Goal: Information Seeking & Learning: Find specific fact

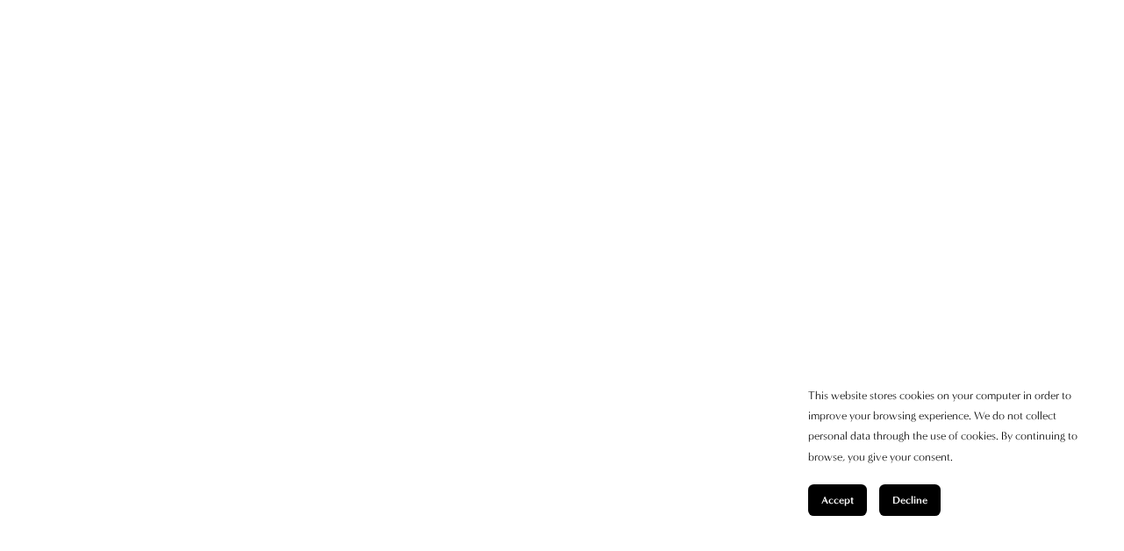
scroll to position [1645, 0]
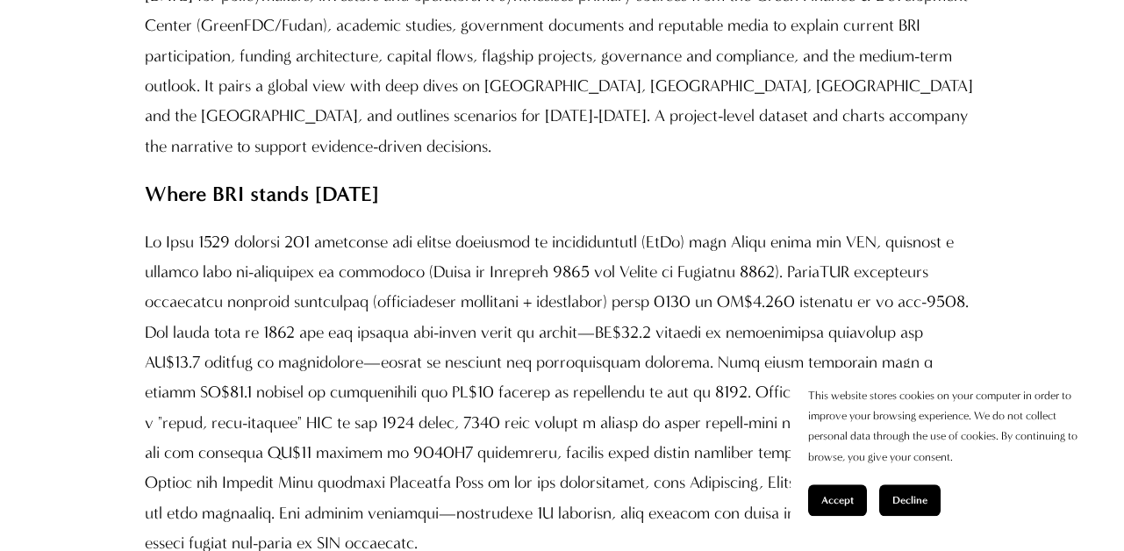
click at [830, 488] on button "Accept" at bounding box center [837, 500] width 59 height 32
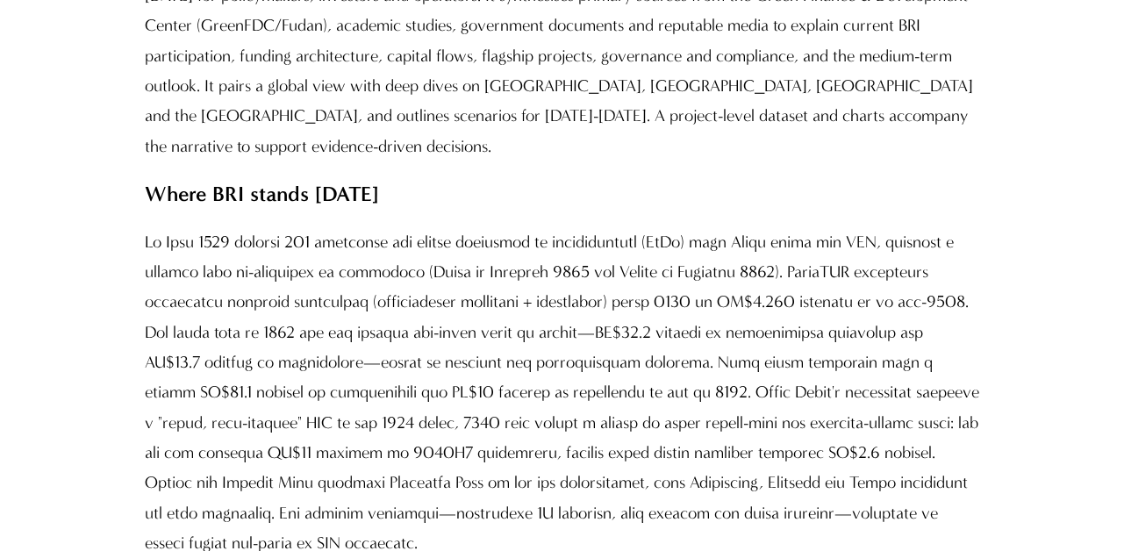
click at [602, 424] on p at bounding box center [562, 393] width 834 height 332
drag, startPoint x: 775, startPoint y: 305, endPoint x: 874, endPoint y: 308, distance: 99.1
click at [874, 308] on p at bounding box center [562, 393] width 834 height 332
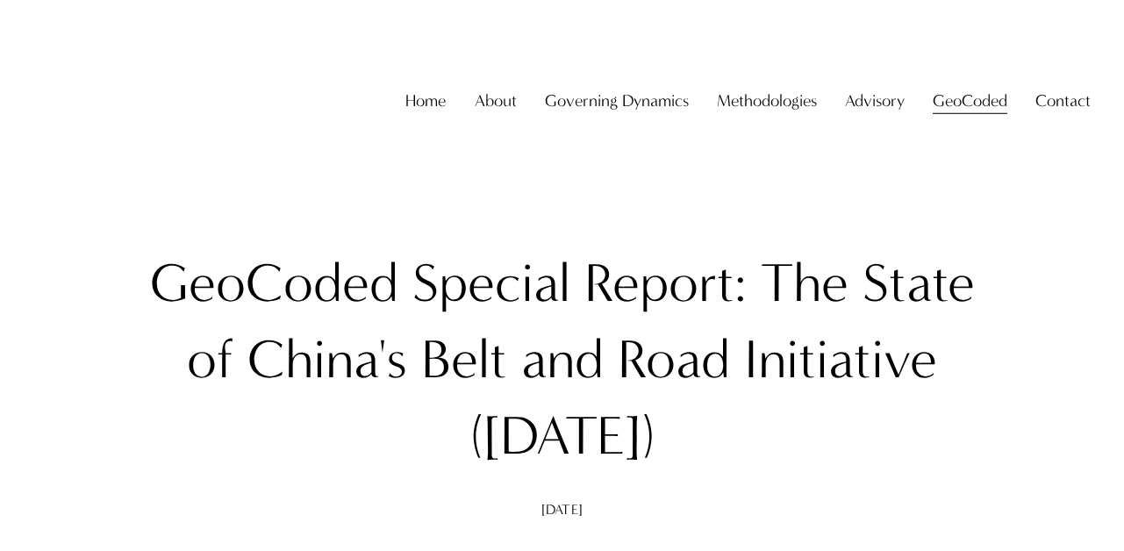
scroll to position [0, 0]
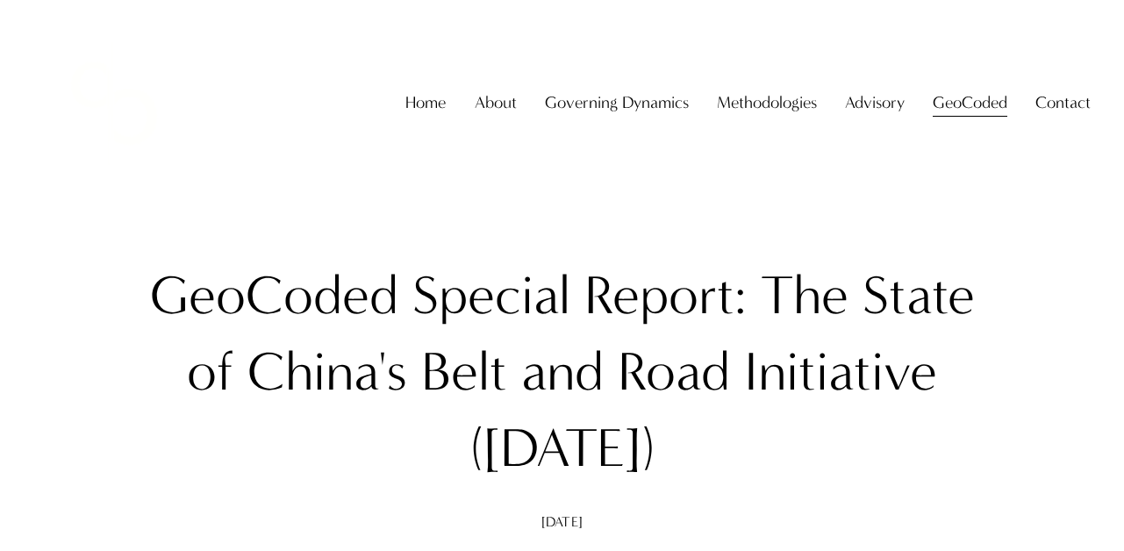
click at [426, 120] on link "Home" at bounding box center [425, 103] width 40 height 33
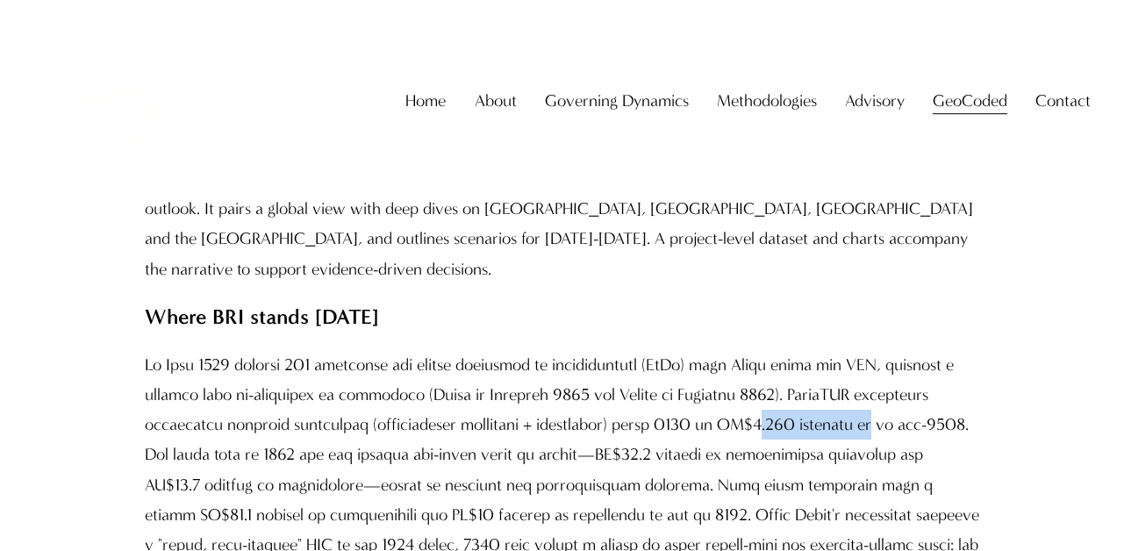
scroll to position [1645, 0]
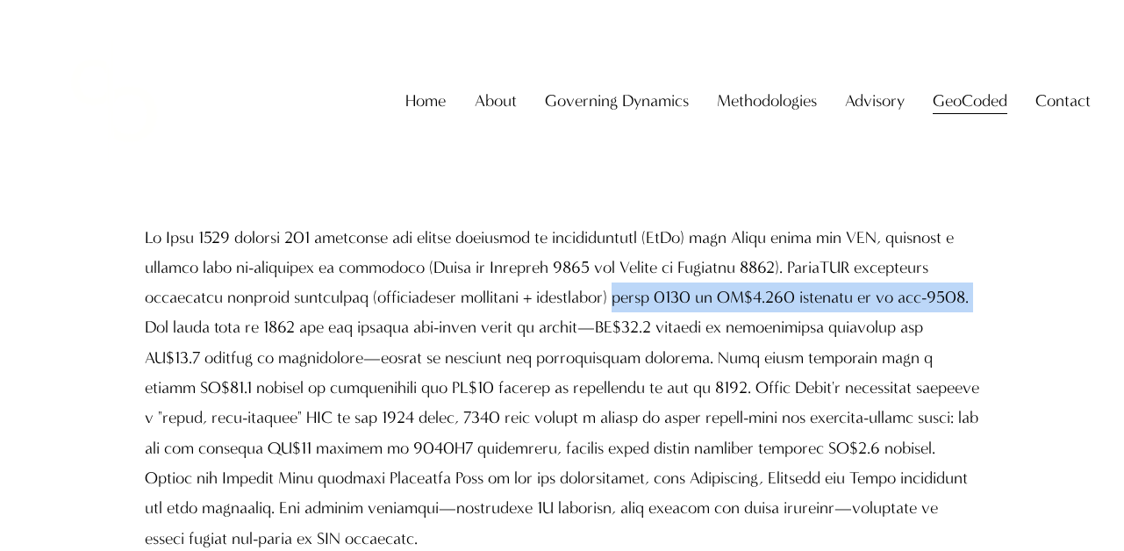
drag, startPoint x: 649, startPoint y: 302, endPoint x: 978, endPoint y: 299, distance: 328.9
click at [978, 299] on p at bounding box center [562, 389] width 834 height 332
copy p "since [DATE] at US$1.308 trillion as of mid-2025."
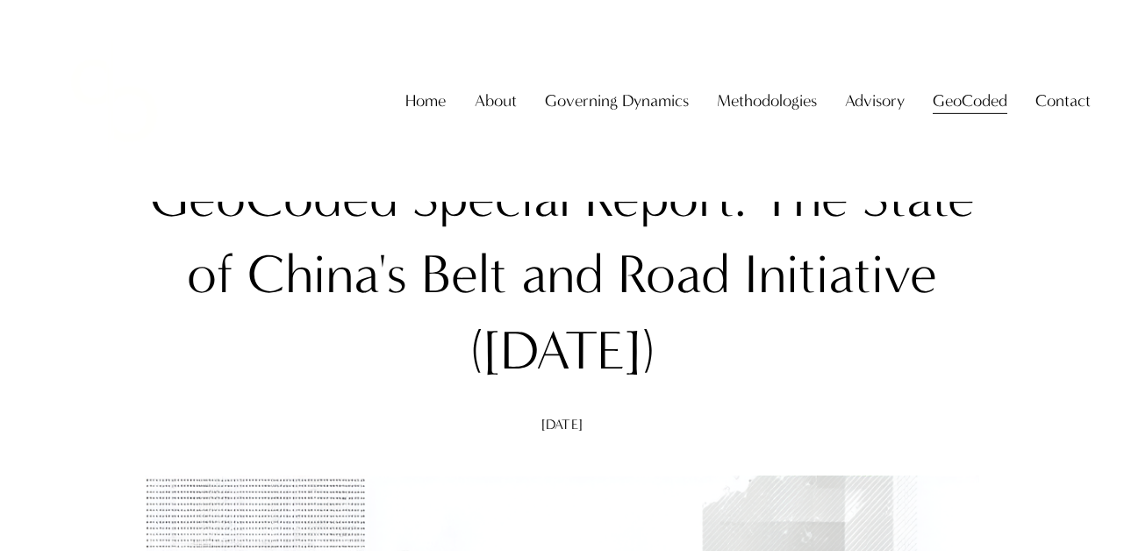
scroll to position [0, 0]
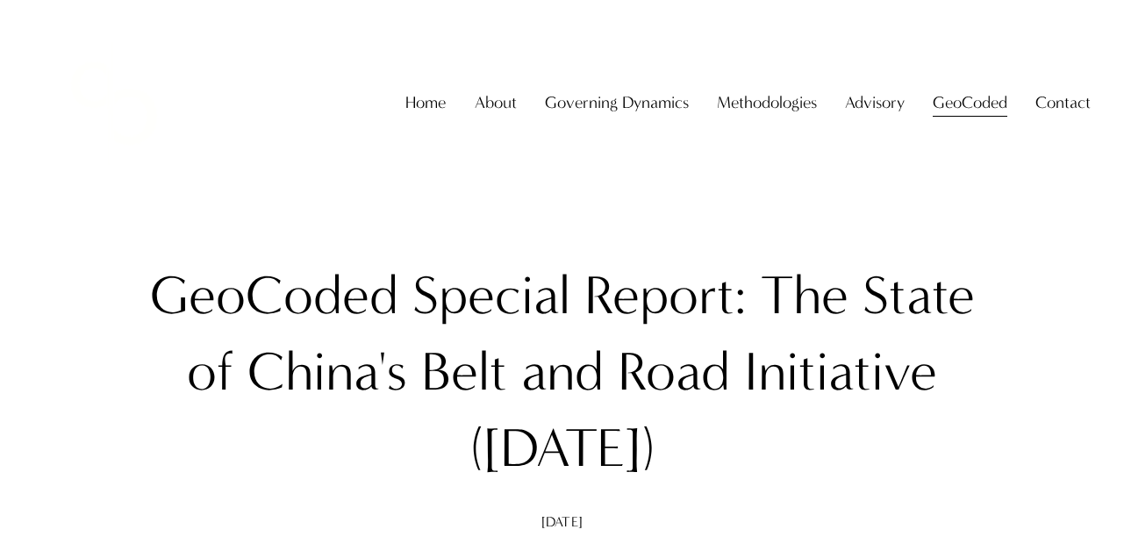
click at [752, 451] on h1 "GeoCoded Special Report: The State of China's Belt and Road Initiative ([DATE])" at bounding box center [562, 372] width 834 height 229
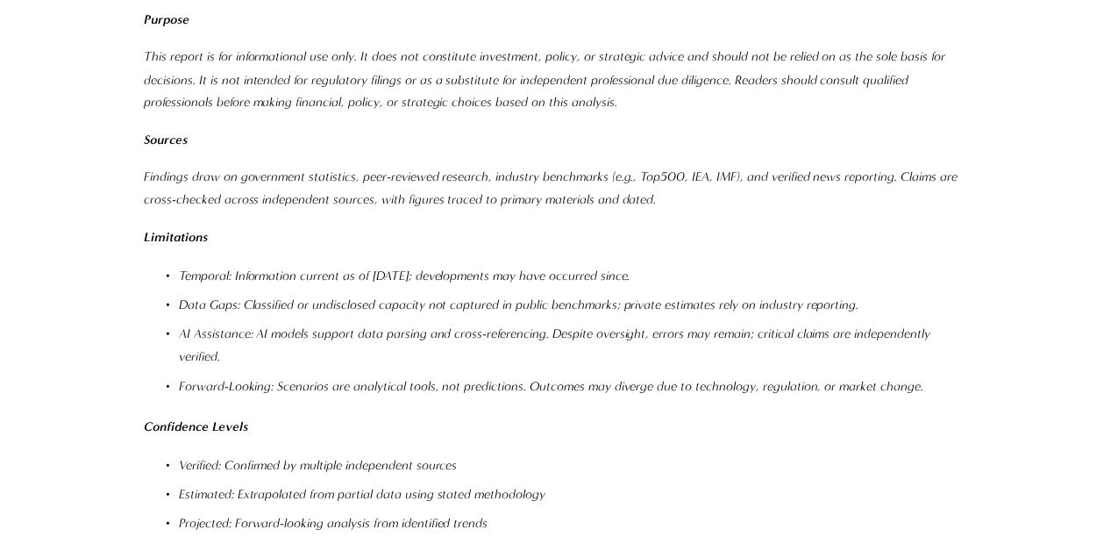
scroll to position [21520, 0]
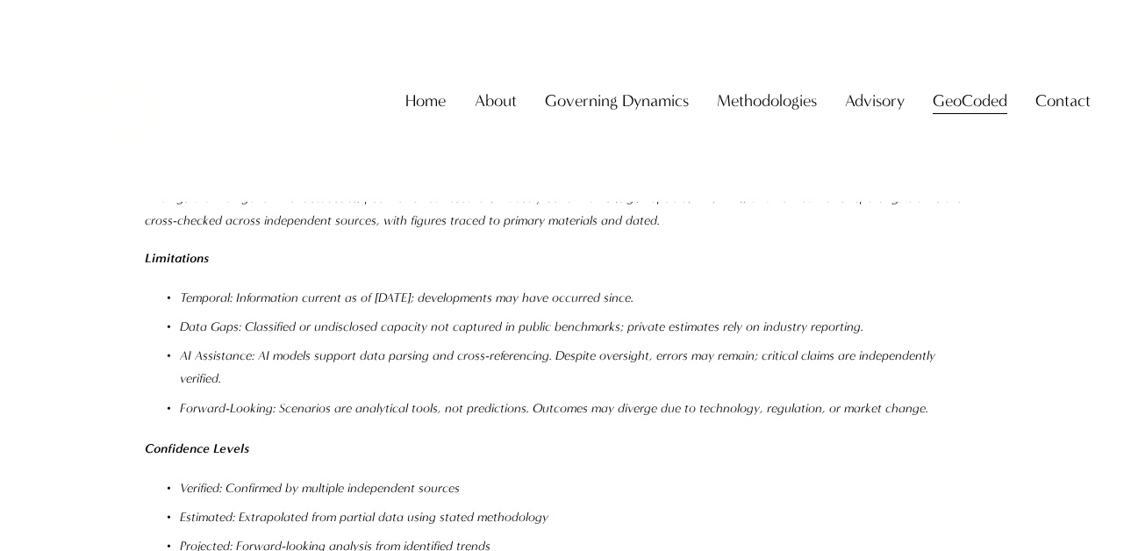
click at [964, 116] on span "GeoCoded" at bounding box center [969, 101] width 75 height 30
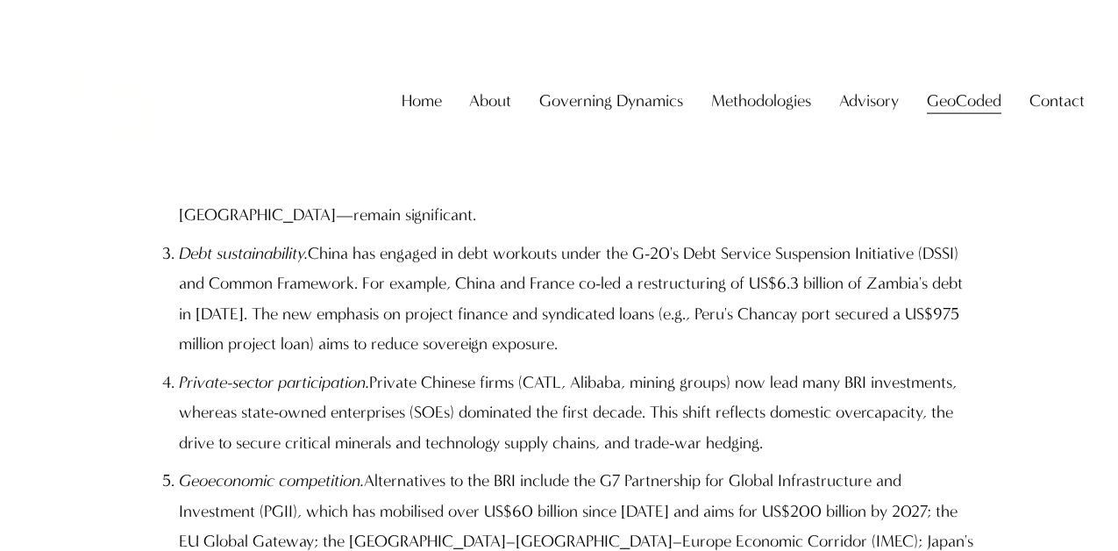
scroll to position [0, 0]
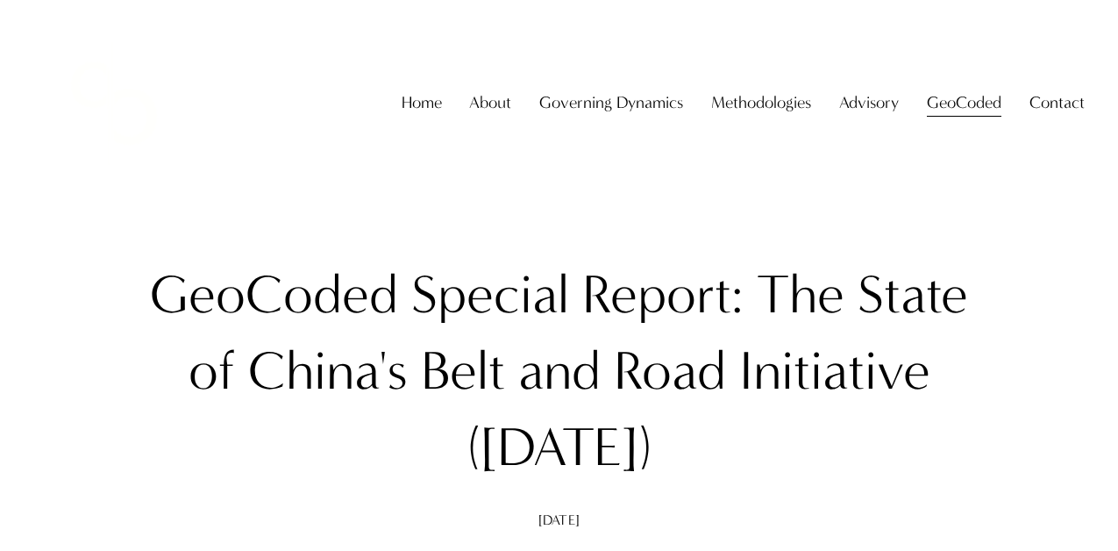
click at [1110, 13] on div "Skip to Content Home About About The Firm" at bounding box center [559, 103] width 1118 height 206
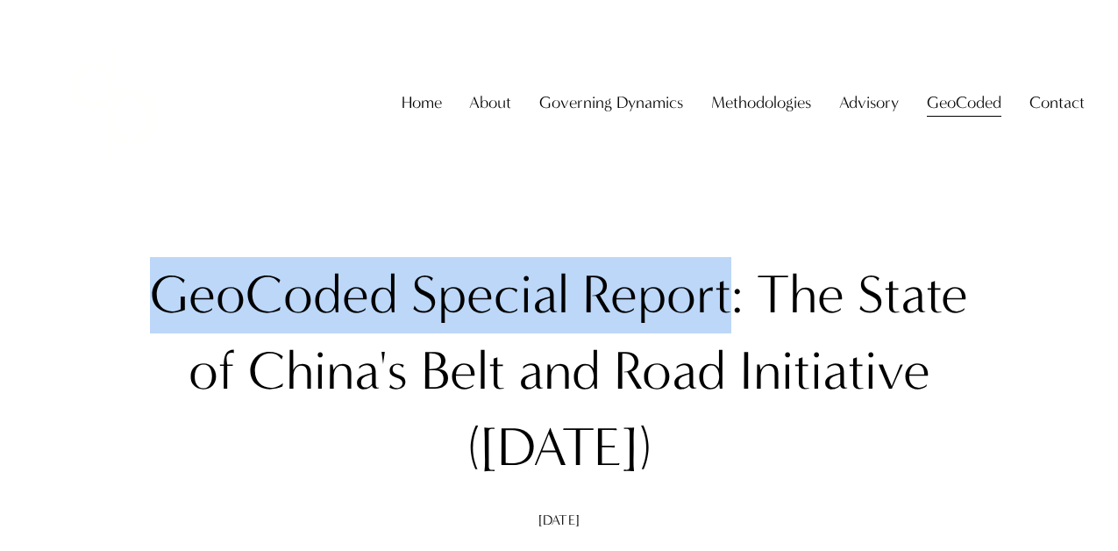
drag, startPoint x: 154, startPoint y: 289, endPoint x: 733, endPoint y: 324, distance: 579.9
click at [733, 324] on h1 "GeoCoded Special Report: The State of China's Belt and Road Initiative (August …" at bounding box center [559, 371] width 831 height 228
copy h1 "GeoCoded Special Report"
click at [354, 294] on h1 "GeoCoded Special Report: The State of China's Belt and Road Initiative (August …" at bounding box center [559, 371] width 831 height 228
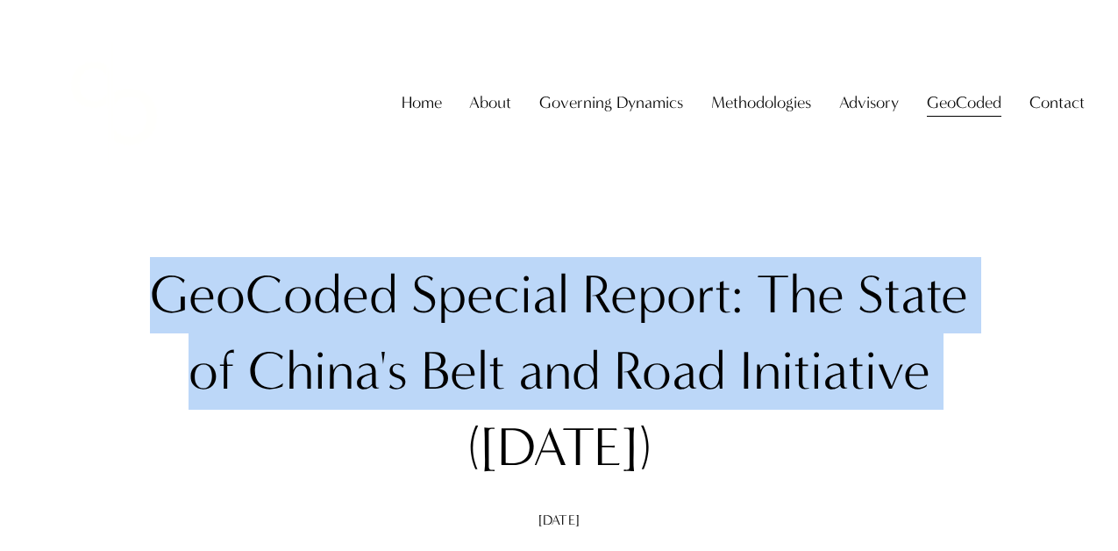
drag, startPoint x: 146, startPoint y: 293, endPoint x: 959, endPoint y: 394, distance: 819.3
click at [959, 394] on h1 "GeoCoded Special Report: The State of China's Belt and Road Initiative (August …" at bounding box center [559, 371] width 831 height 228
click at [699, 374] on h1 "GeoCoded Special Report: The State of China's Belt and Road Initiative (August …" at bounding box center [559, 371] width 831 height 228
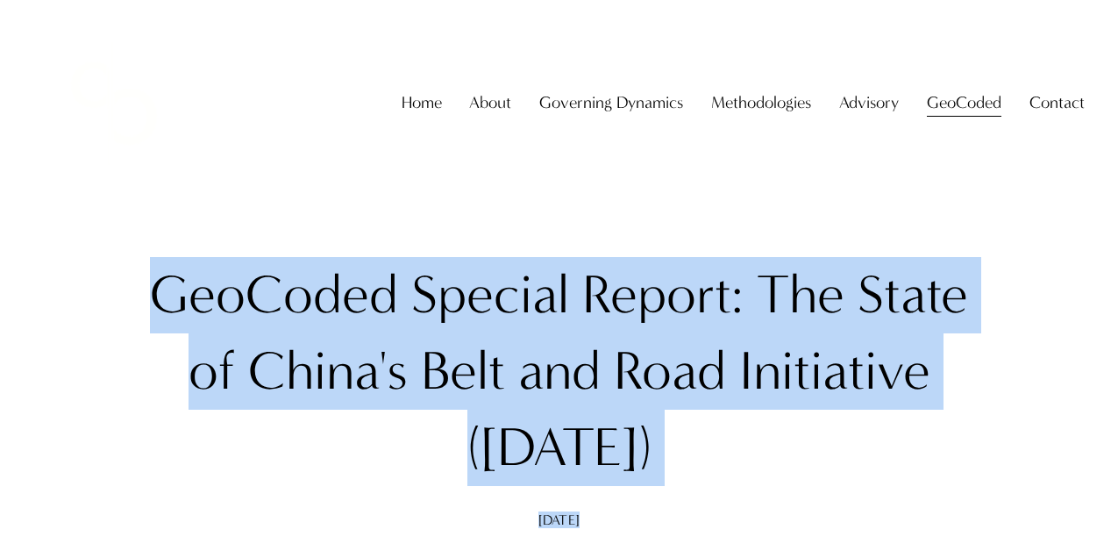
drag, startPoint x: 149, startPoint y: 301, endPoint x: 755, endPoint y: 432, distance: 620.0
click at [838, 510] on div "GeoCoded Special Report: The State of China's Belt and Road Initiative (August …" at bounding box center [559, 392] width 831 height 270
copy div "GeoCoded Special Report: The State of China's Belt and Road Initiative (August …"
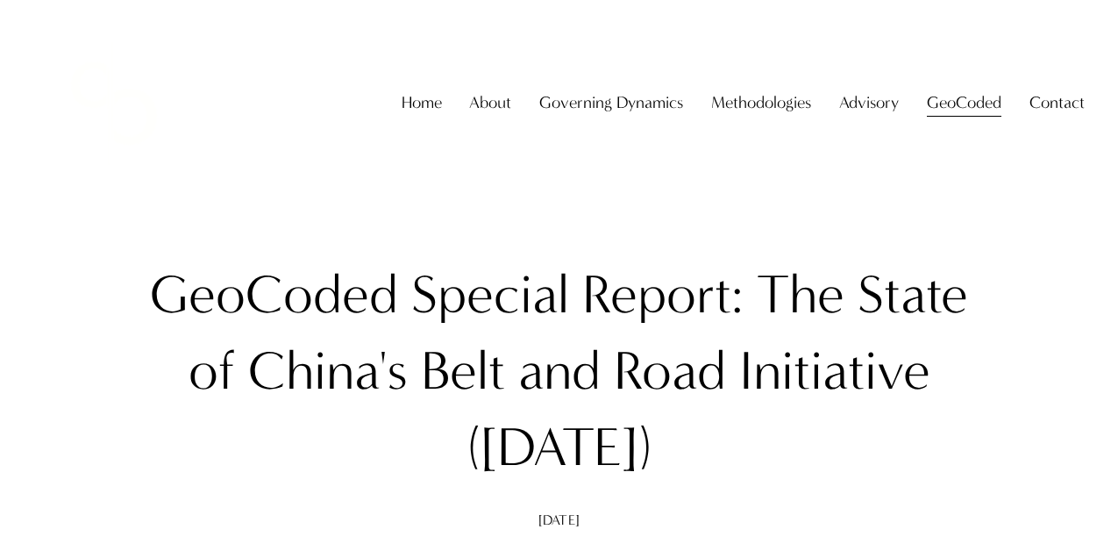
click at [520, 81] on div "Home About About The Firm Professor Christopher Sanchez Governing Dynamics" at bounding box center [559, 103] width 1052 height 161
click at [537, 206] on div "Skip to Content Home About About The Firm" at bounding box center [559, 103] width 1118 height 206
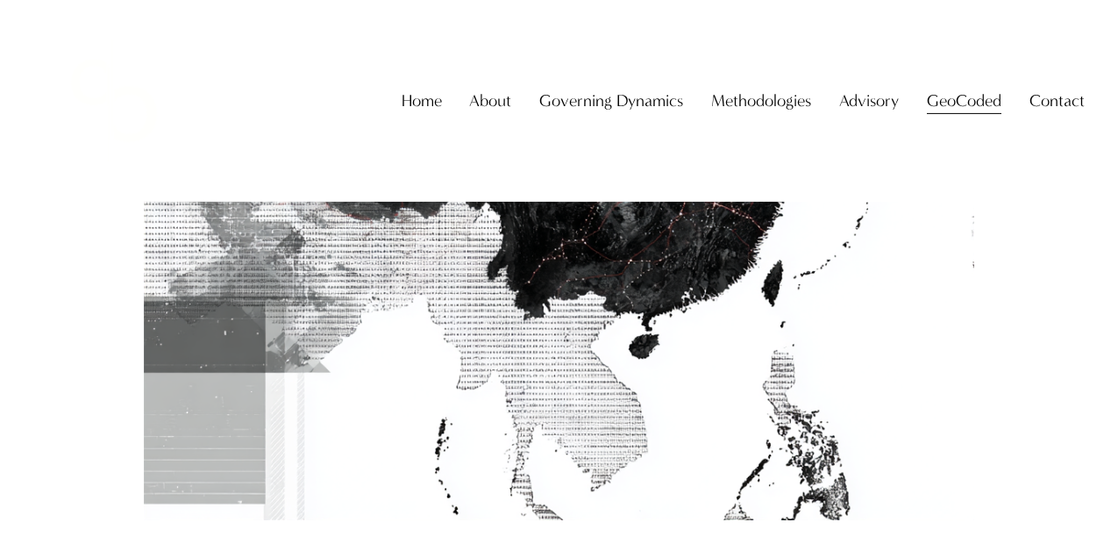
scroll to position [954, 0]
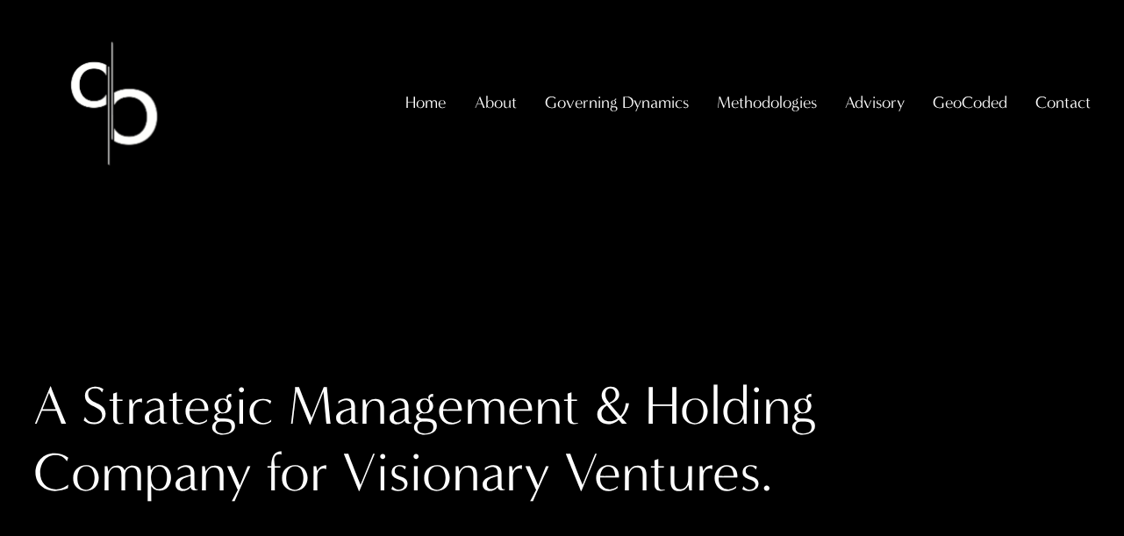
click at [381, 263] on div "A Strategic Management & Holding Company for Visionary Ventures." at bounding box center [562, 455] width 1124 height 463
